Goal: Task Accomplishment & Management: Use online tool/utility

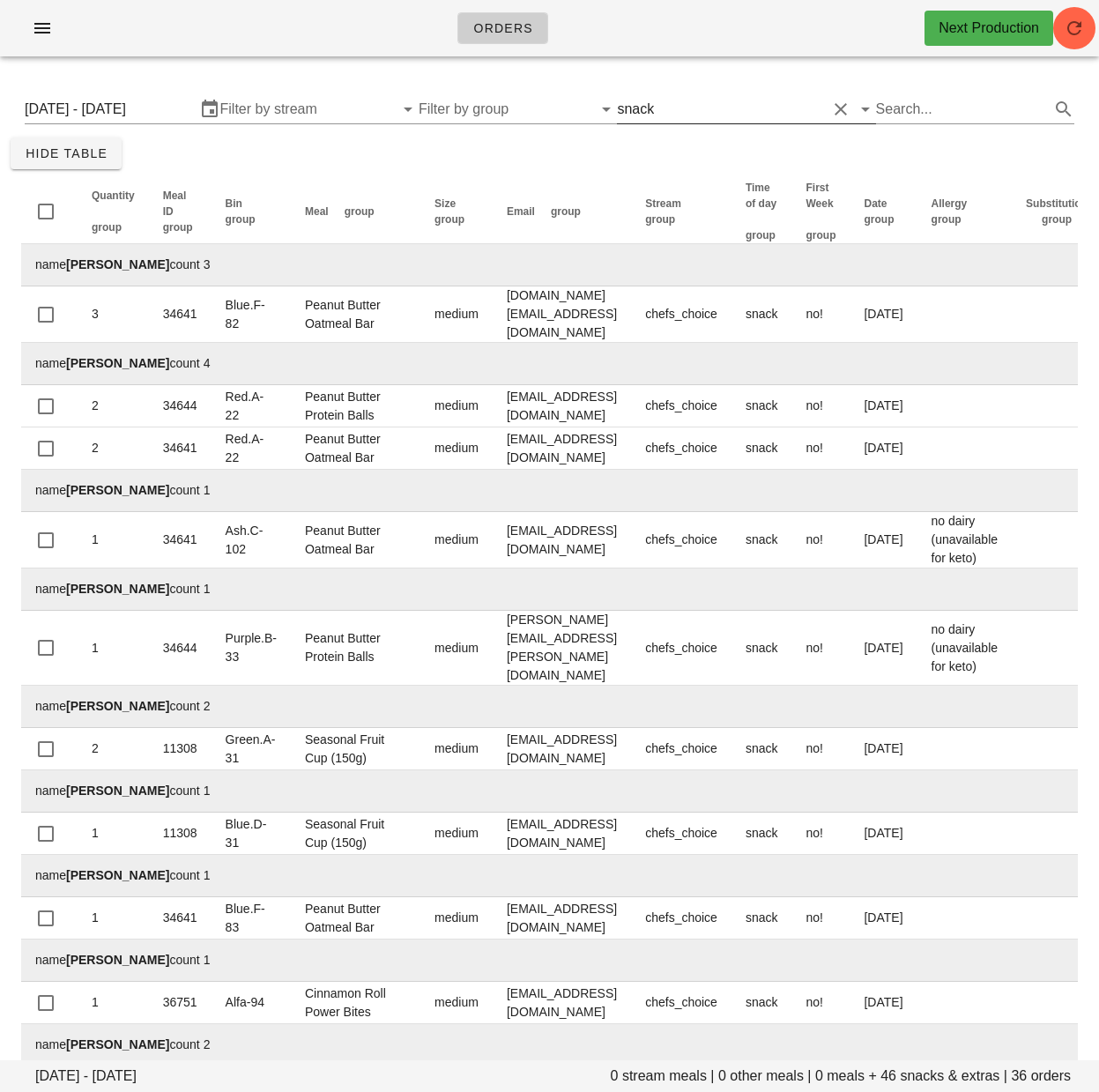
click at [688, 108] on input "text" at bounding box center [742, 110] width 168 height 28
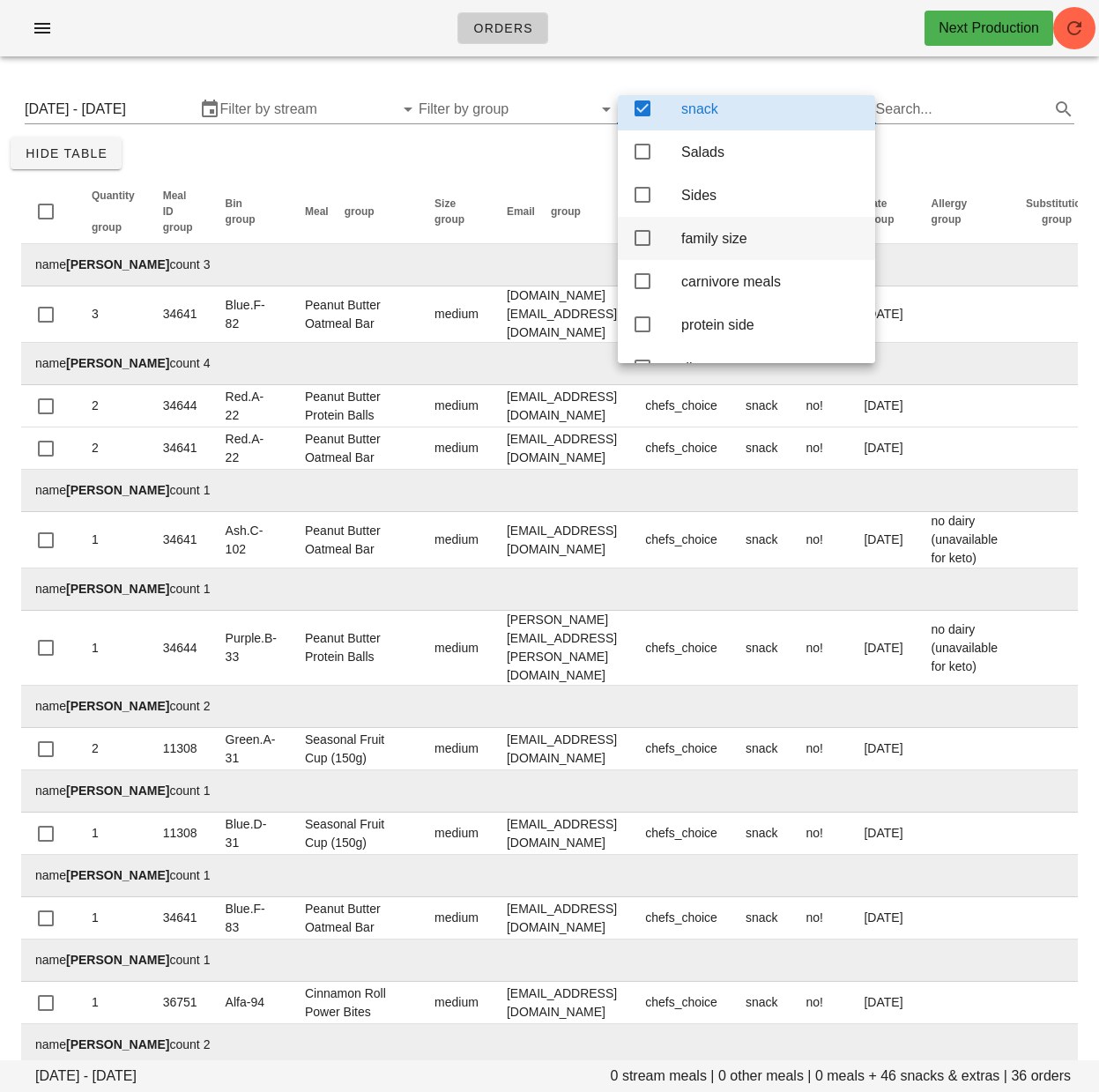
scroll to position [262, 0]
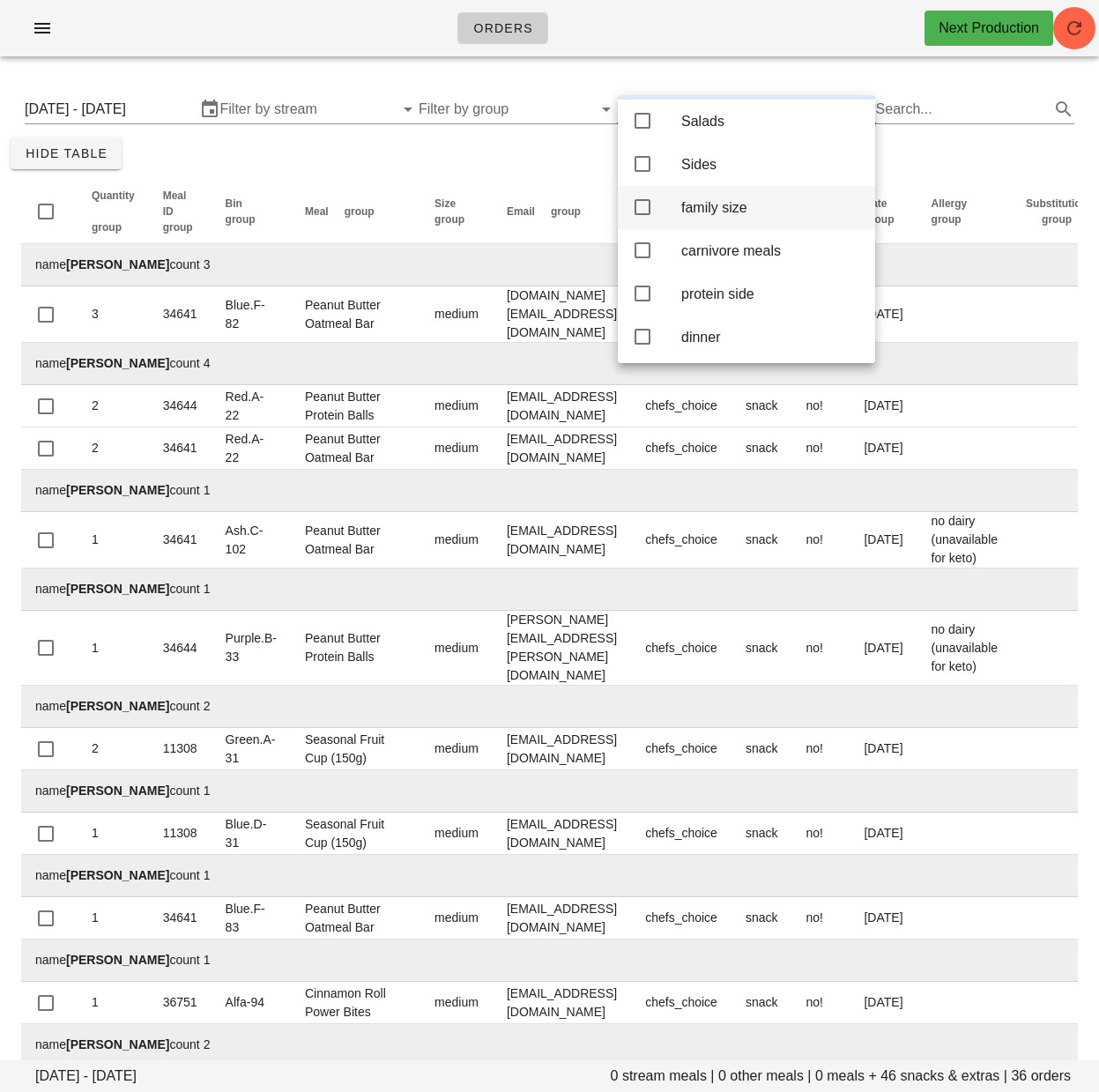
click at [640, 218] on icon at bounding box center [642, 207] width 21 height 21
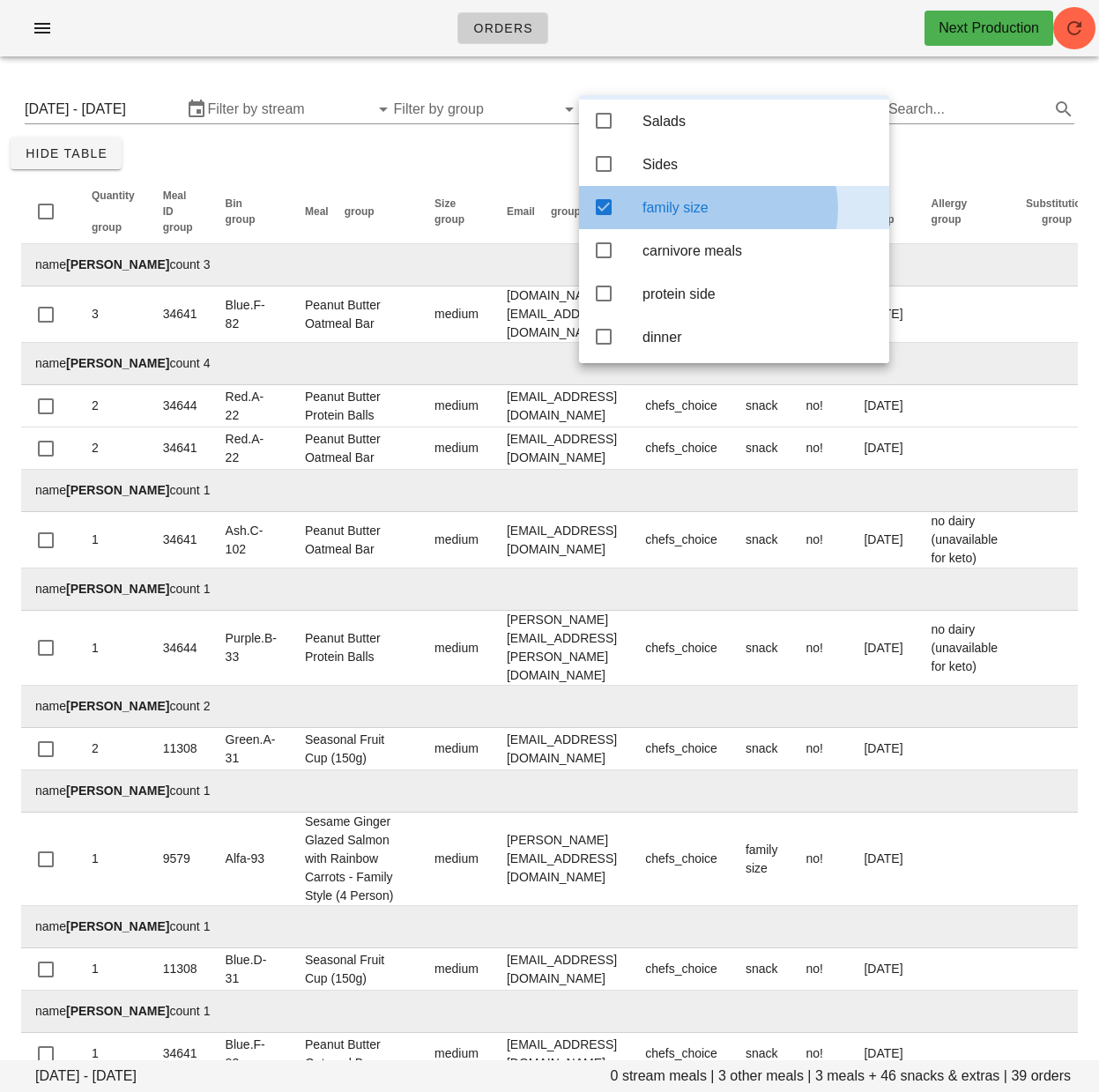
scroll to position [165, 0]
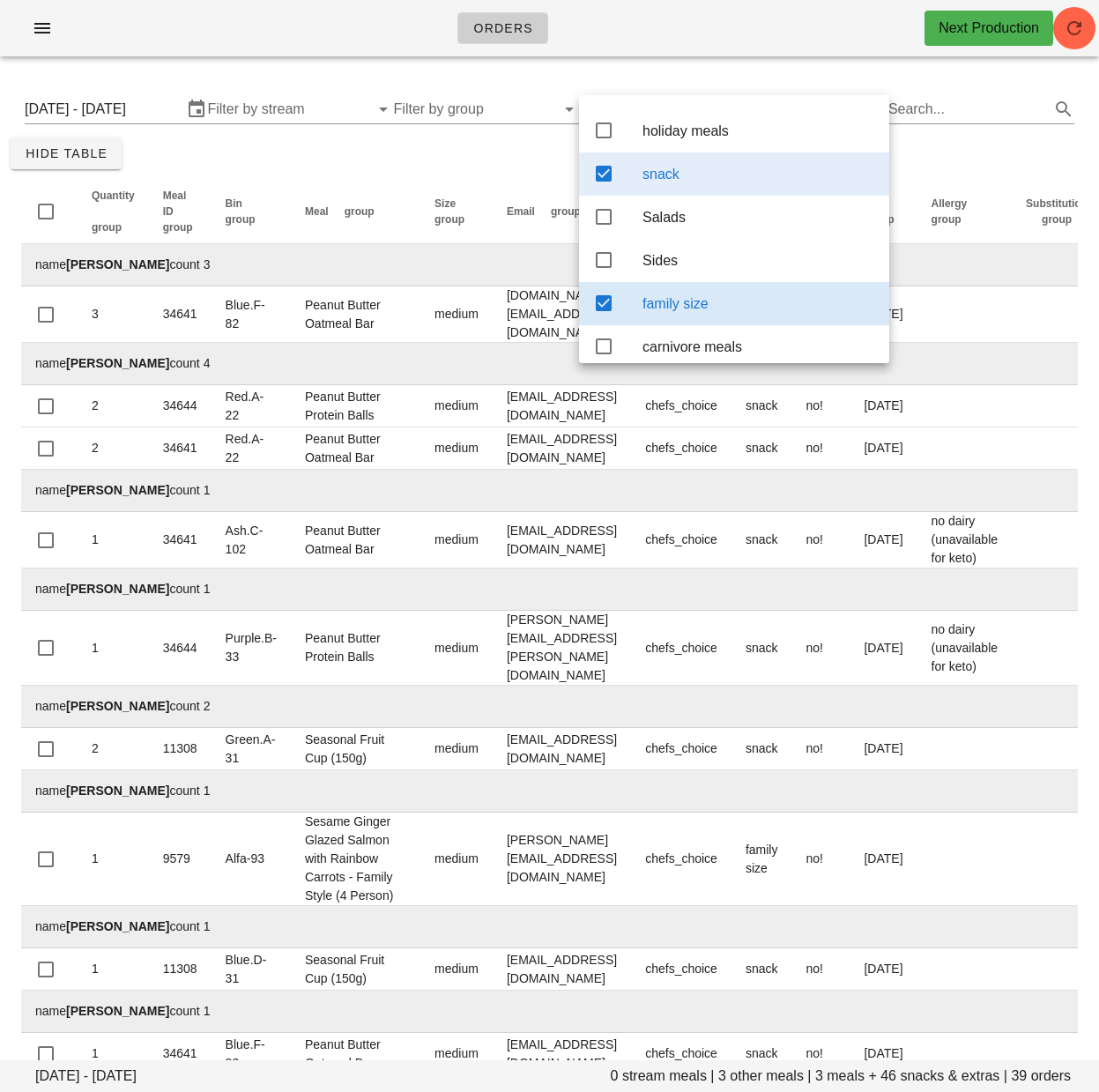
click at [610, 181] on icon at bounding box center [603, 173] width 21 height 21
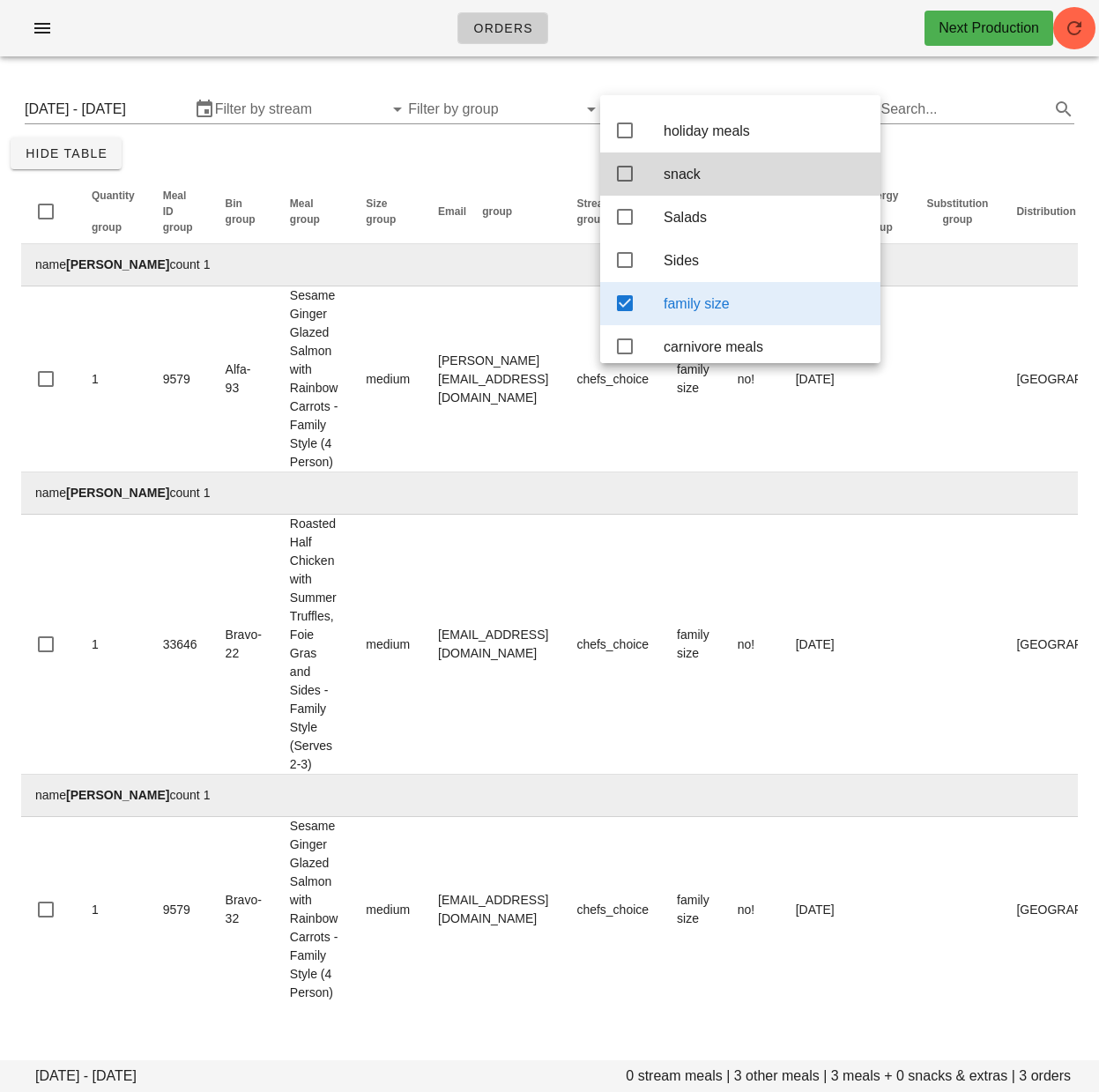
click at [514, 161] on div "[DATE] - [DATE] 0 stream meals | 3 other meals | 3 meals + 0 snacks & extras | …" at bounding box center [550, 547] width 1099 height 952
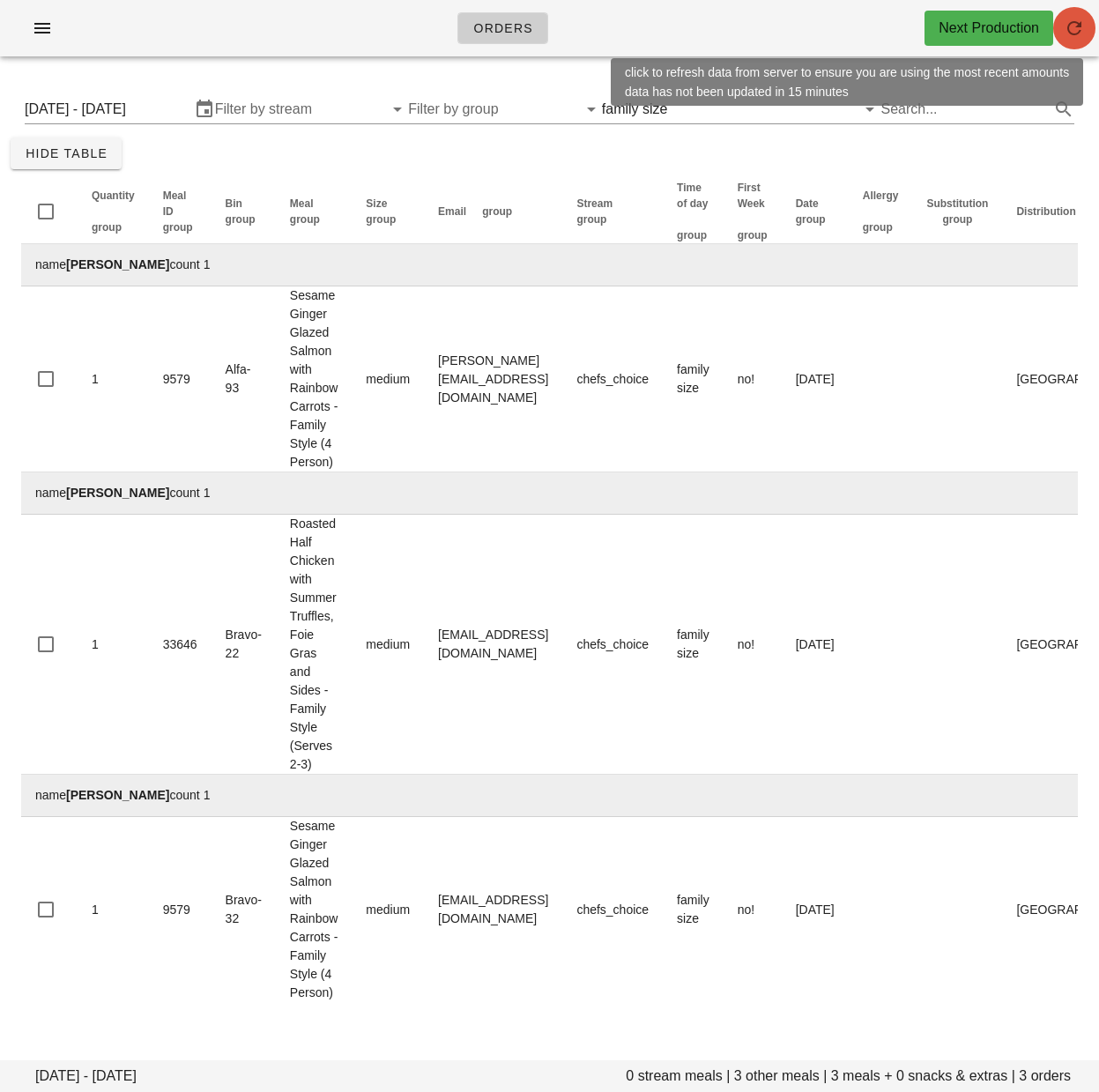
click at [1079, 21] on icon "button" at bounding box center [1074, 28] width 21 height 21
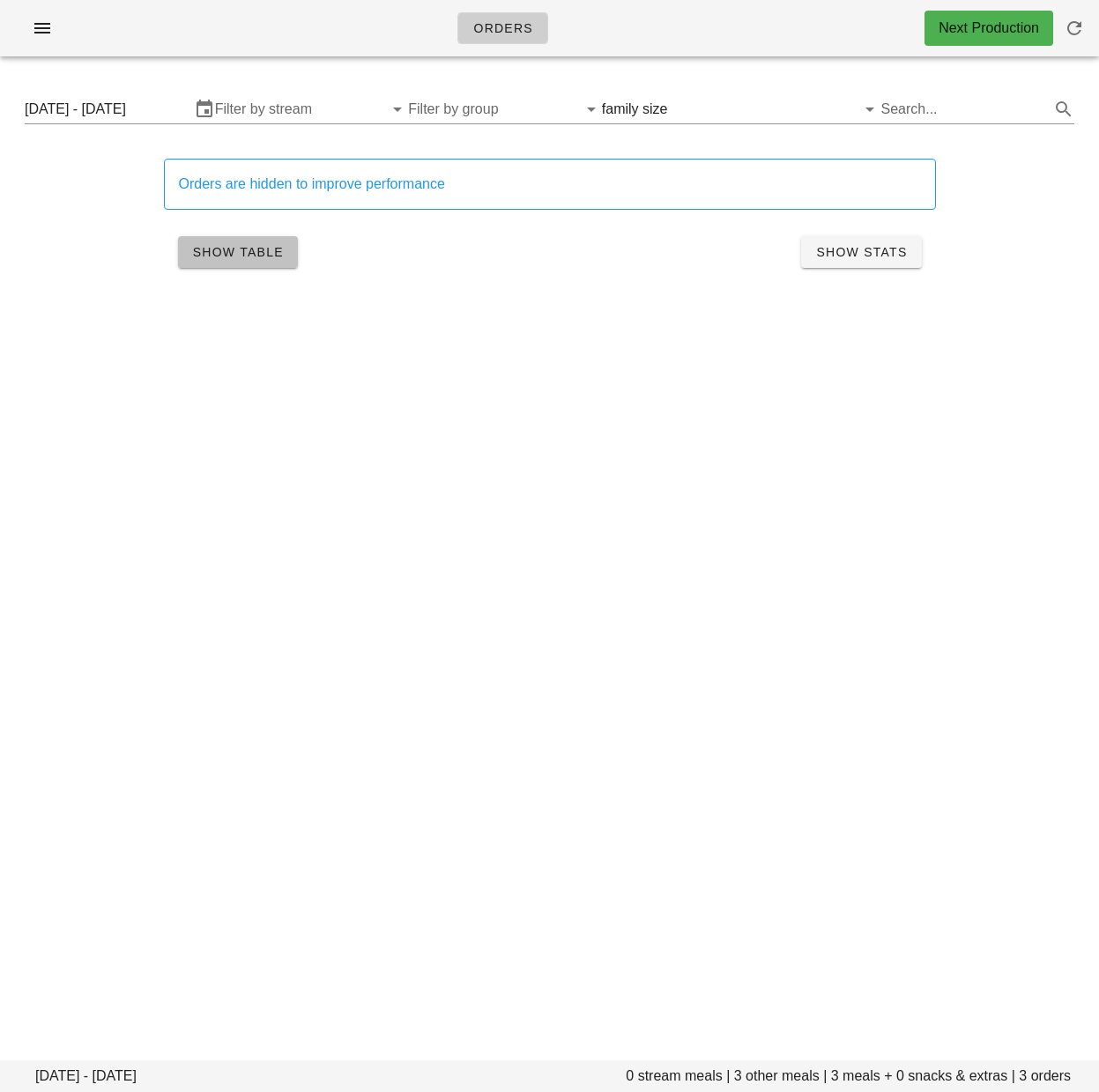
click at [265, 251] on span "Show Table" at bounding box center [238, 252] width 92 height 14
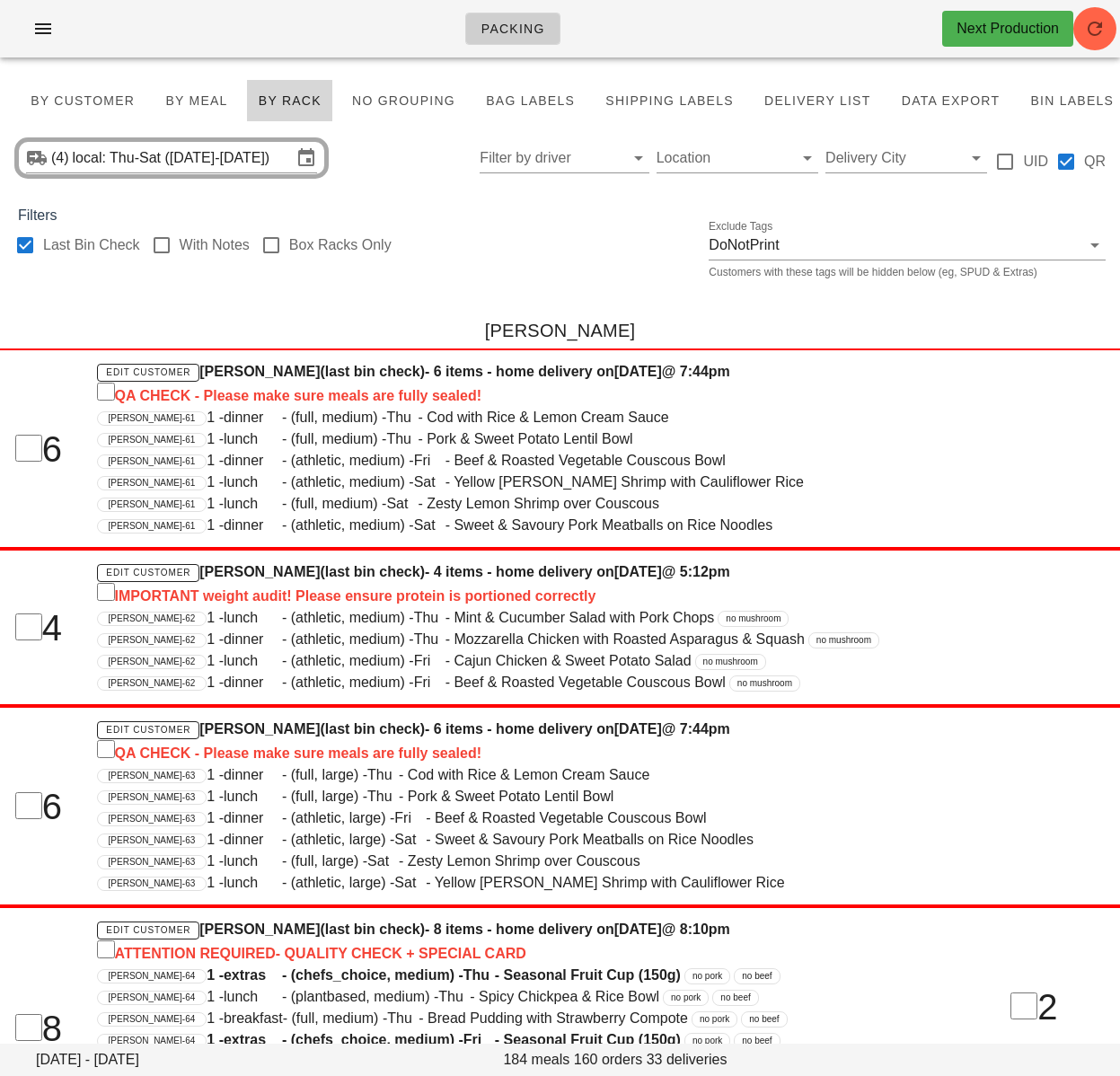
drag, startPoint x: 502, startPoint y: 280, endPoint x: 448, endPoint y: 269, distance: 55.1
click at [502, 280] on div "Last Bin Check With Notes Box Racks Only Exclude Tags DoNotPrint Customers with…" at bounding box center [560, 255] width 1120 height 58
click at [20, 243] on div at bounding box center [25, 245] width 31 height 31
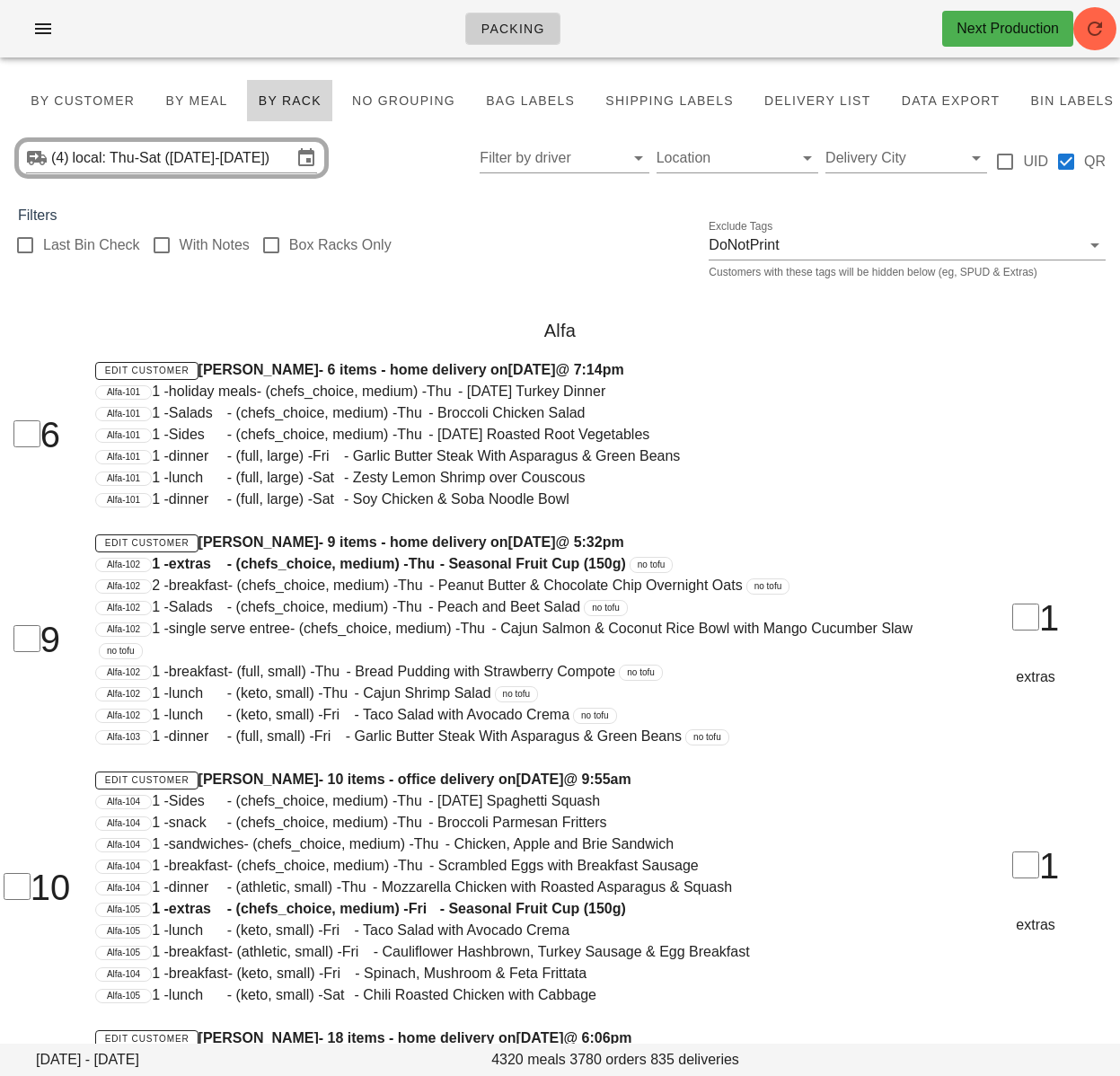
checkbox input "false"
click at [545, 162] on input "Filter by driver" at bounding box center [549, 158] width 140 height 29
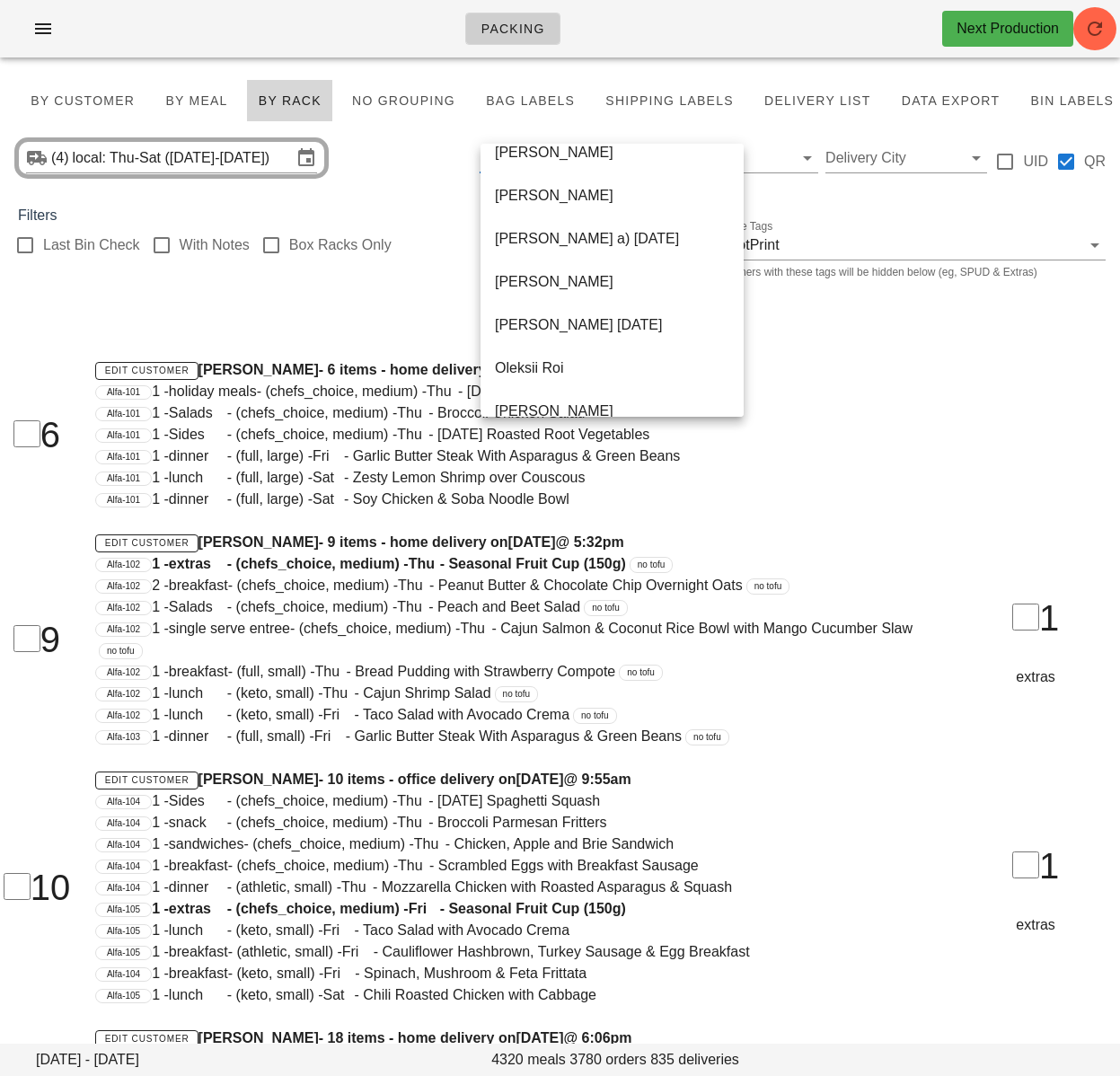
scroll to position [1163, 0]
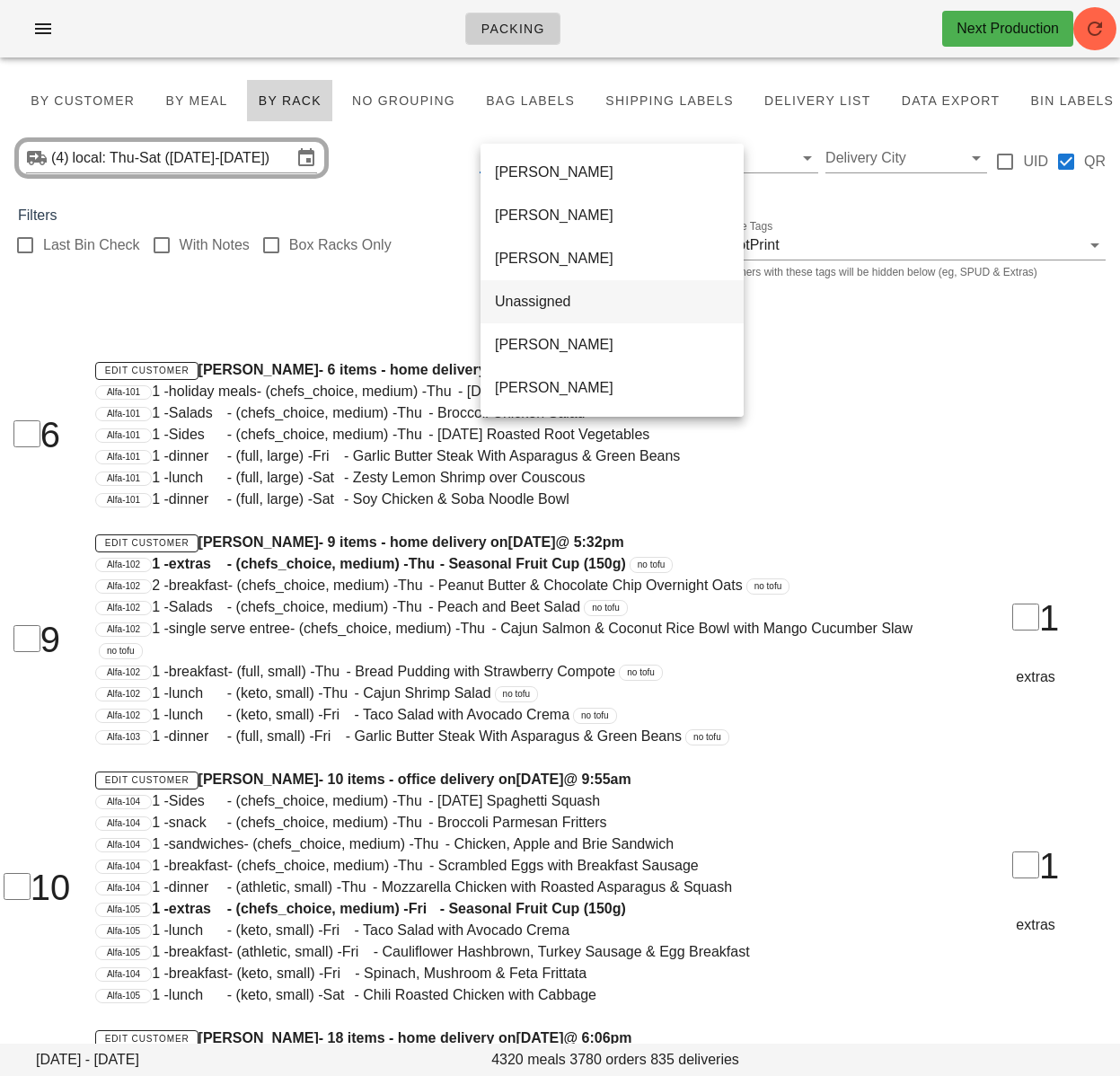
click at [544, 299] on div "Unassigned" at bounding box center [612, 301] width 234 height 17
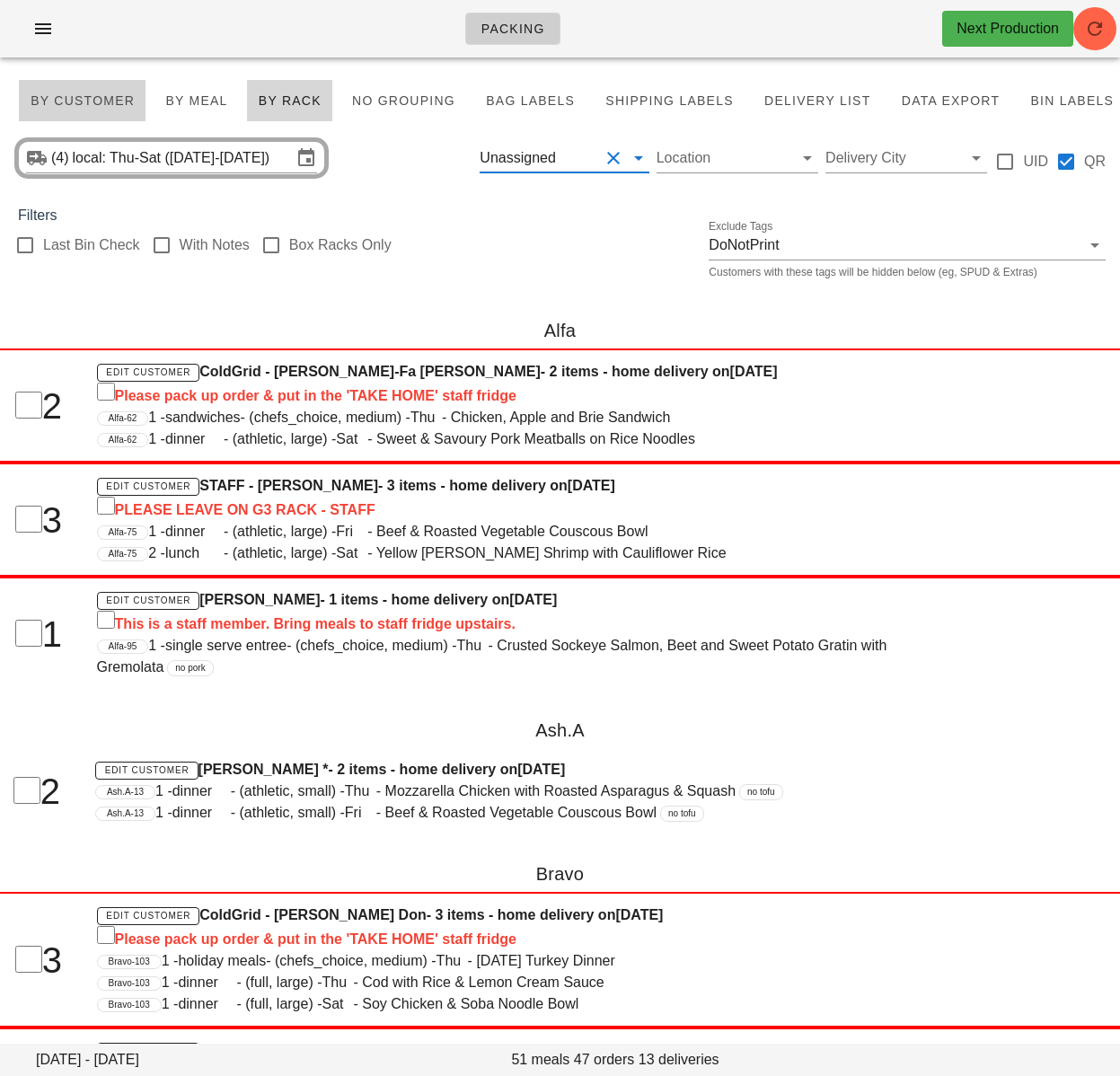
click at [106, 97] on span "By Customer" at bounding box center [82, 101] width 106 height 14
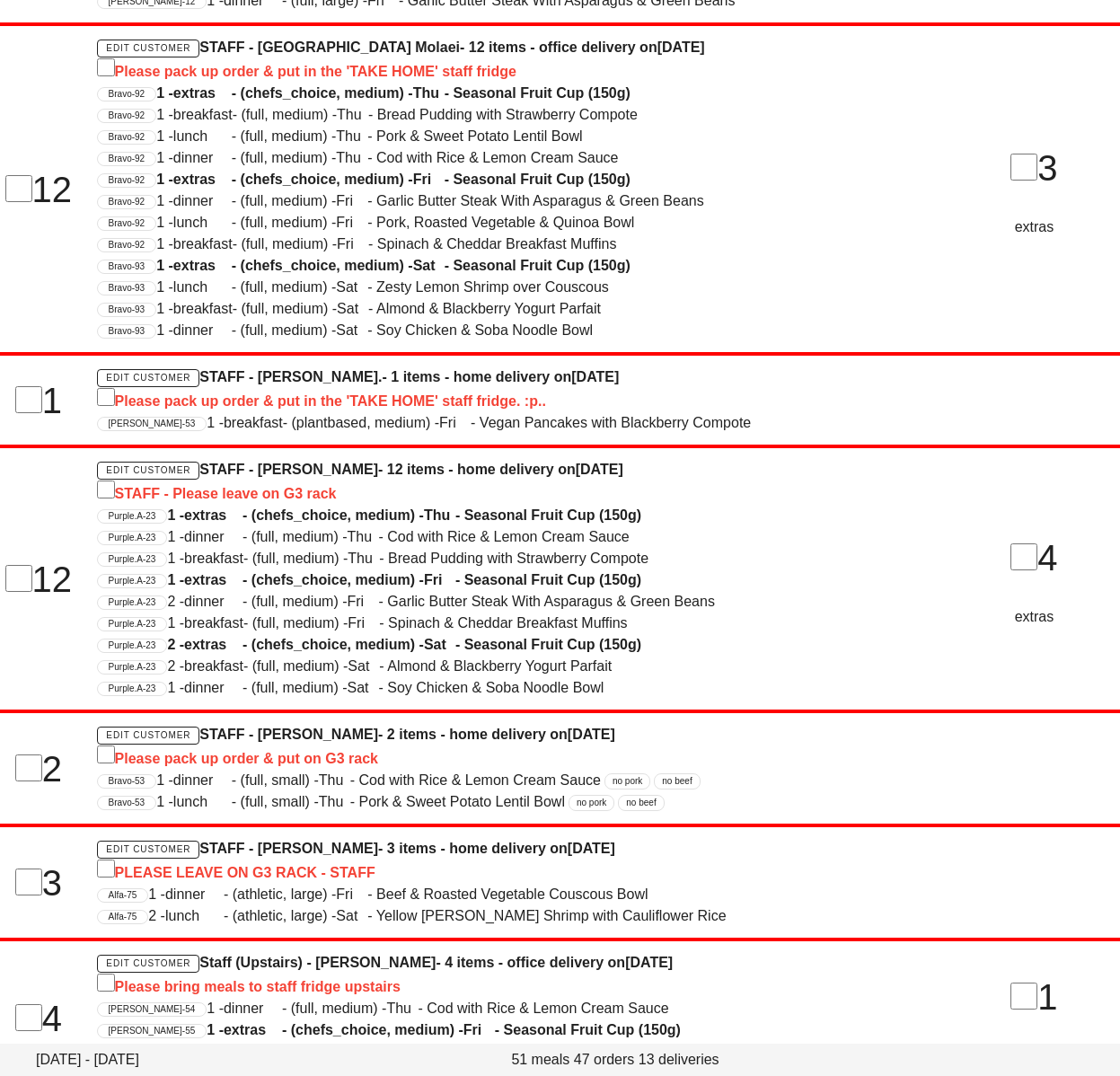
scroll to position [1141, 0]
